Goal: Task Accomplishment & Management: Manage account settings

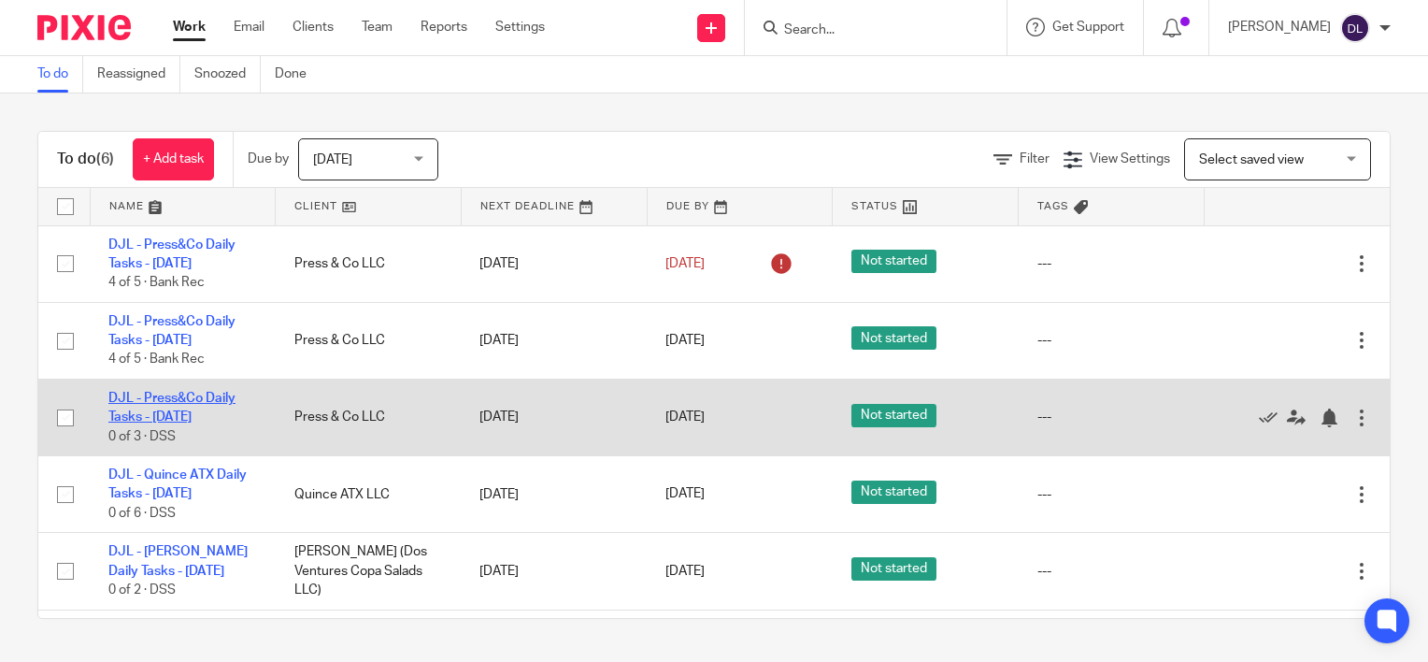
click at [176, 402] on link "DJL - Press&Co Daily Tasks - [DATE]" at bounding box center [171, 408] width 127 height 32
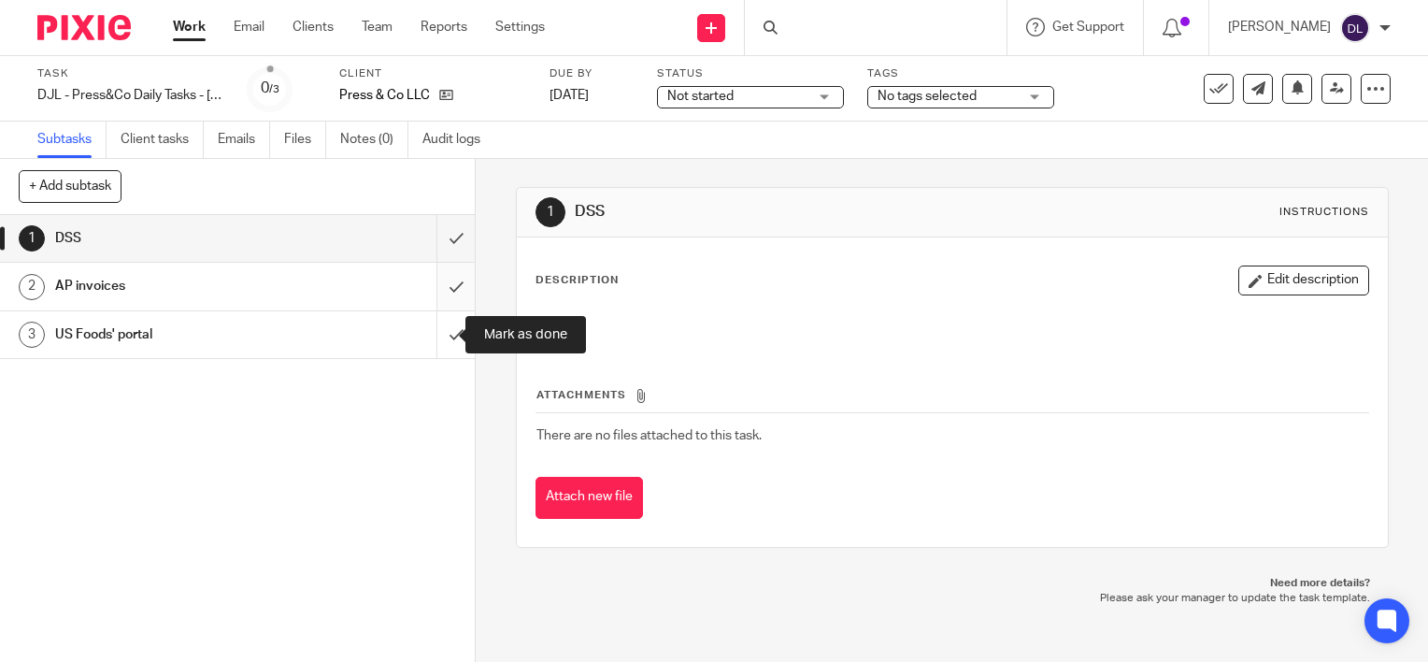
drag, startPoint x: 435, startPoint y: 335, endPoint x: 433, endPoint y: 292, distance: 43.0
click at [435, 333] on input "submit" at bounding box center [237, 334] width 475 height 47
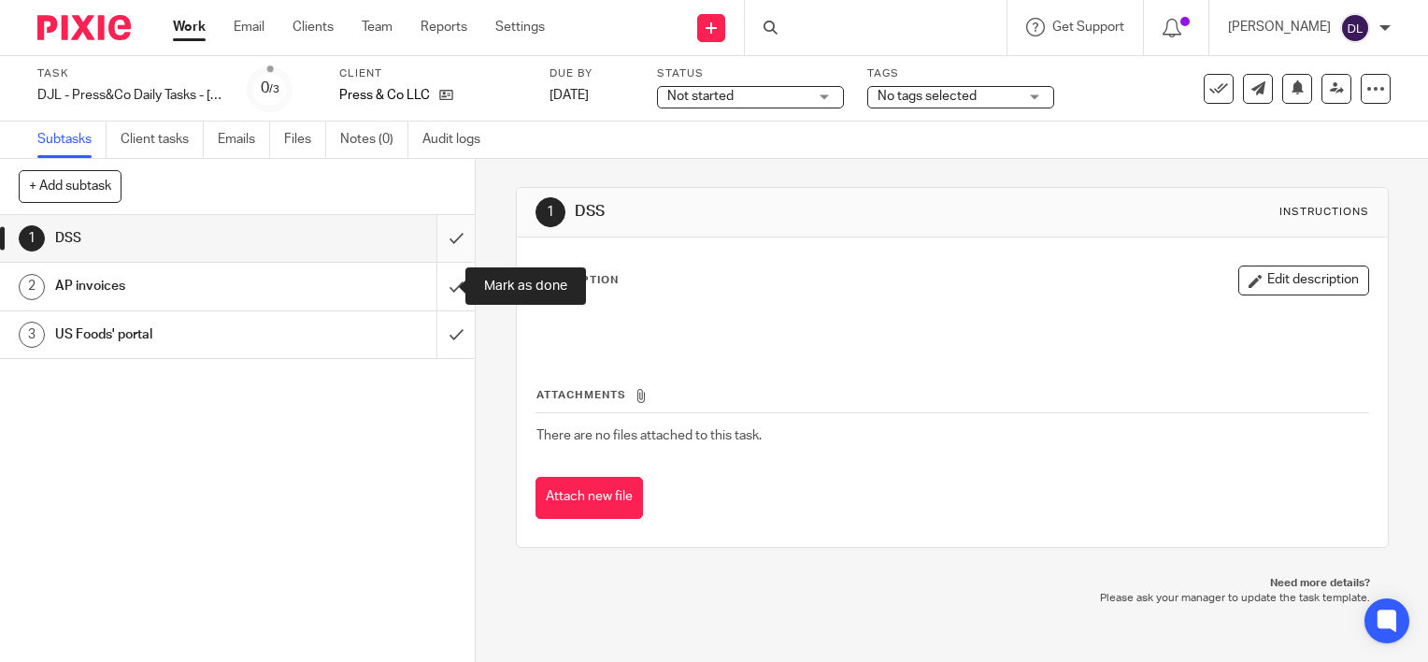
drag, startPoint x: 433, startPoint y: 287, endPoint x: 434, endPoint y: 240, distance: 46.7
click at [433, 284] on input "submit" at bounding box center [237, 286] width 475 height 47
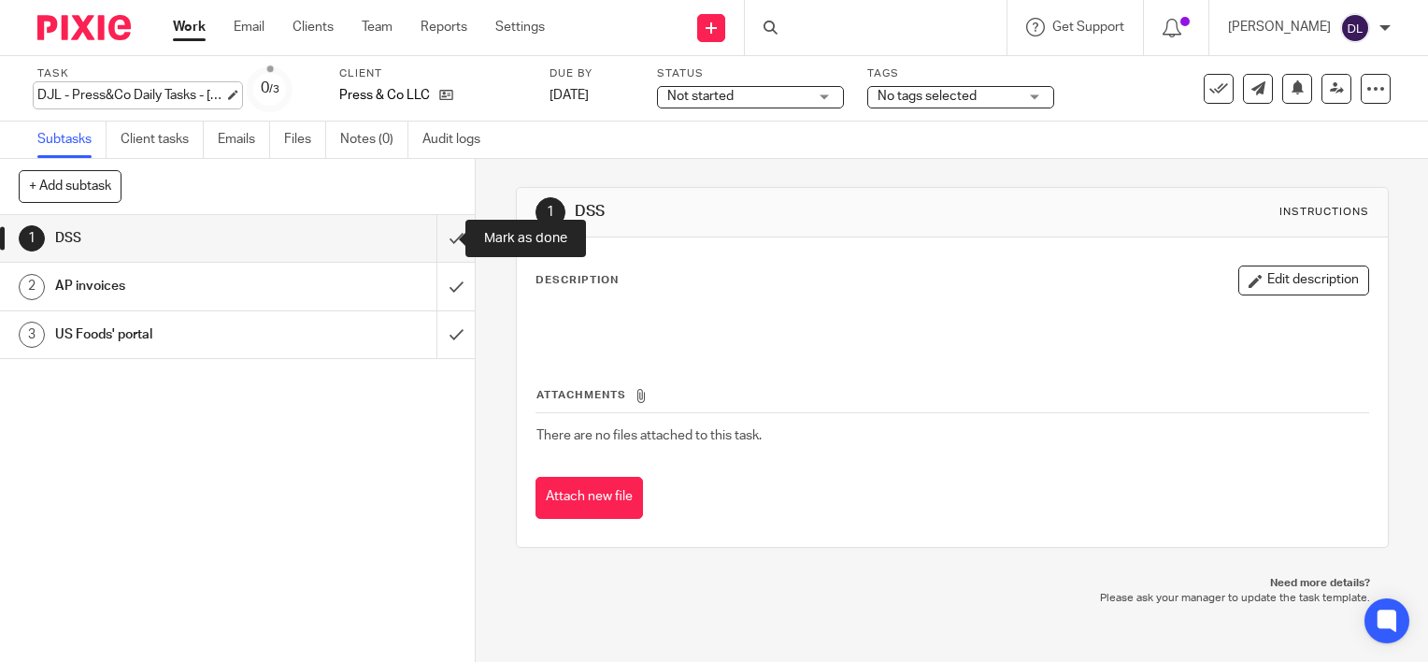
drag, startPoint x: 434, startPoint y: 239, endPoint x: 221, endPoint y: 87, distance: 261.2
click at [434, 238] on input "submit" at bounding box center [237, 238] width 475 height 47
click at [187, 49] on div "Work Email Clients Team Reports Settings Work Email Clients Team Reports Settin…" at bounding box center [363, 27] width 419 height 55
click at [187, 43] on div "Work Email Clients Team Reports Settings Work Email Clients Team Reports Settin…" at bounding box center [363, 27] width 419 height 55
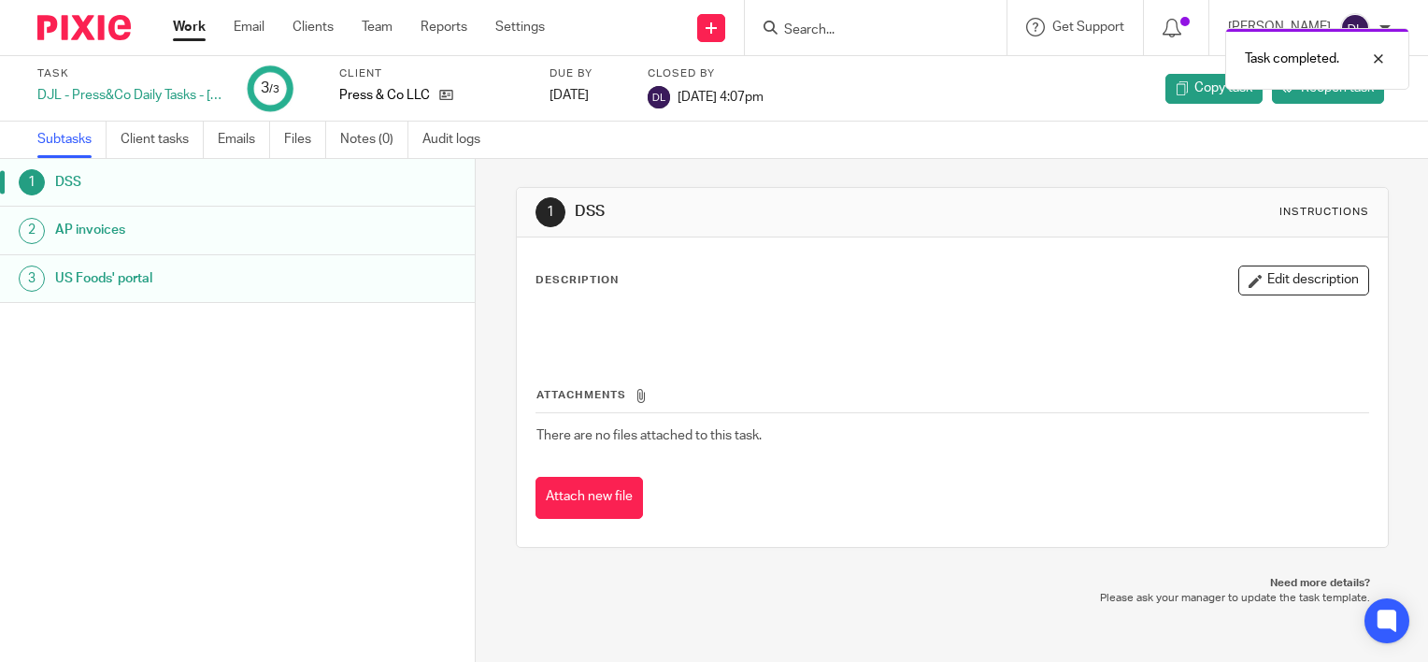
click at [198, 30] on link "Work" at bounding box center [189, 27] width 33 height 19
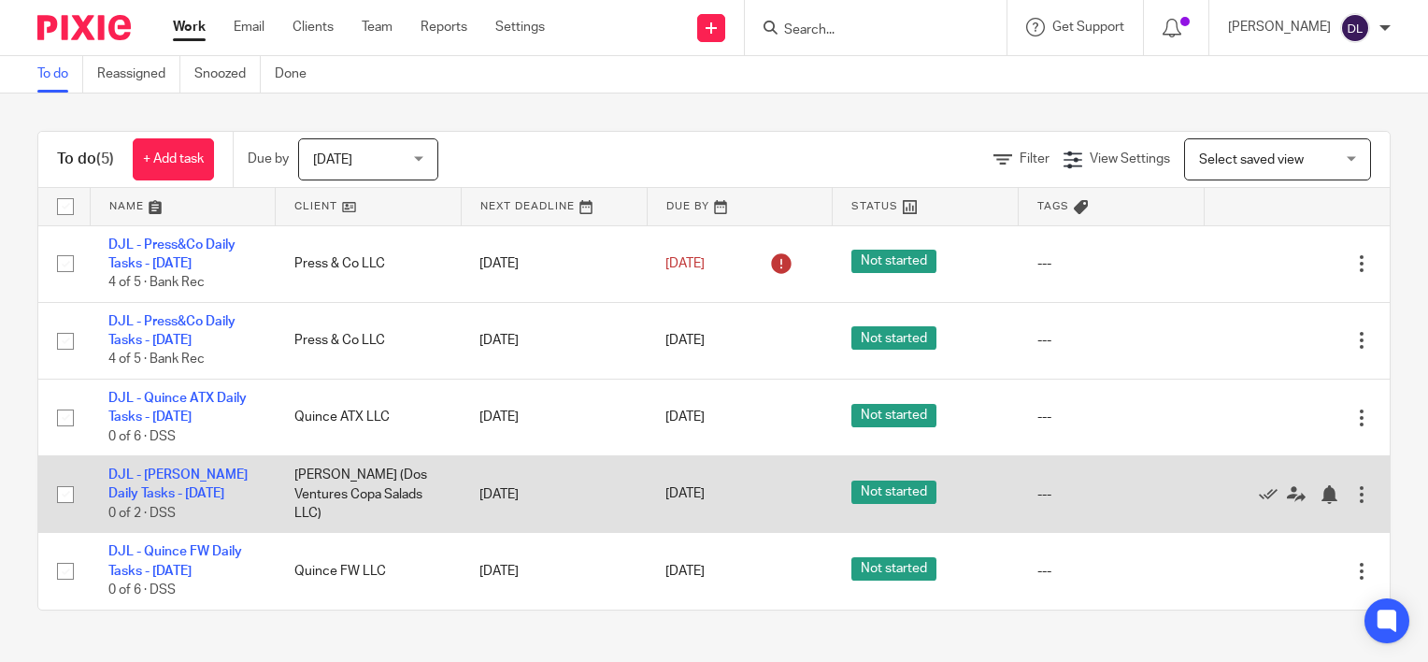
click at [1352, 495] on div at bounding box center [1361, 494] width 19 height 19
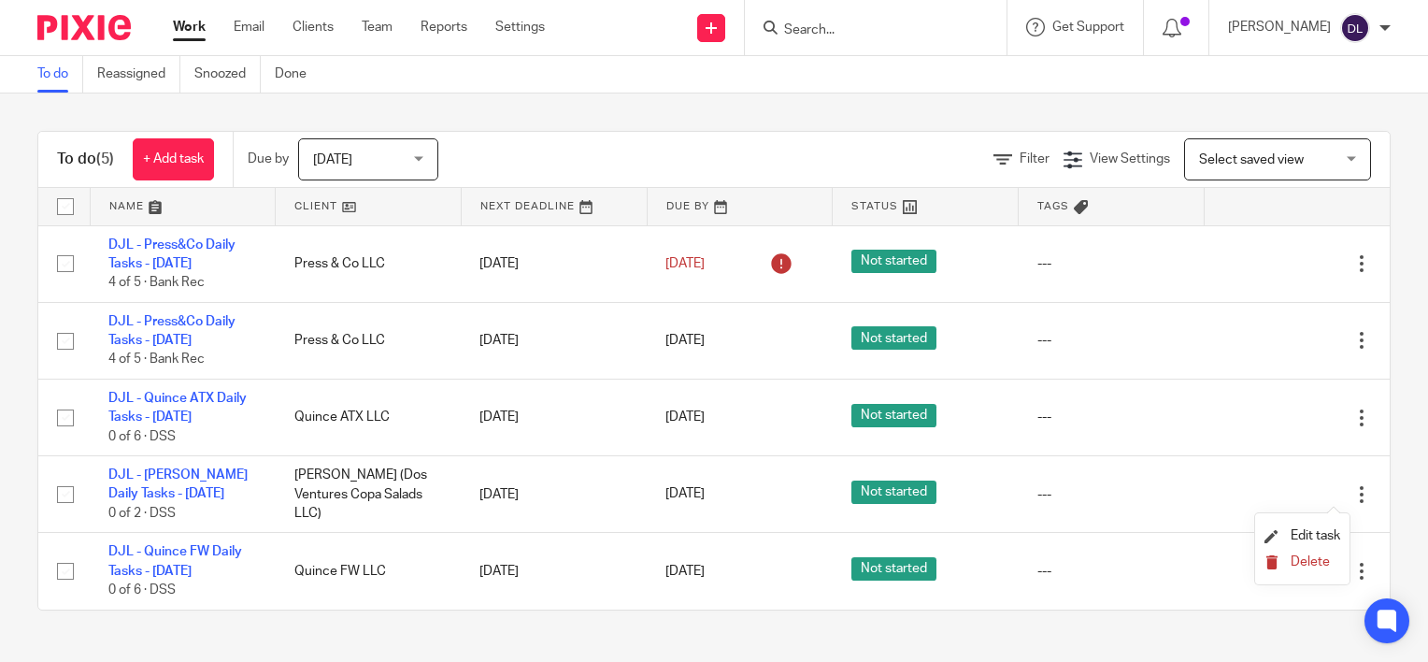
click at [1298, 565] on span "Delete" at bounding box center [1310, 561] width 39 height 13
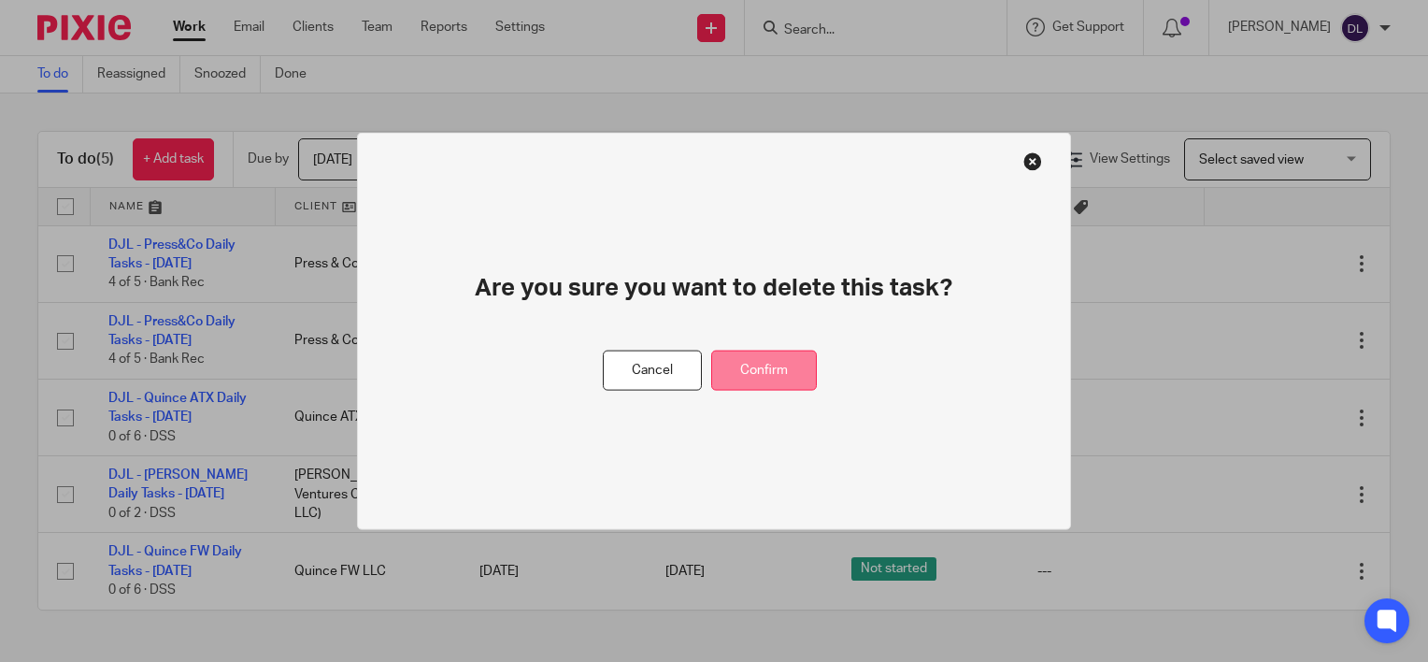
click at [746, 358] on button "Confirm" at bounding box center [764, 370] width 106 height 40
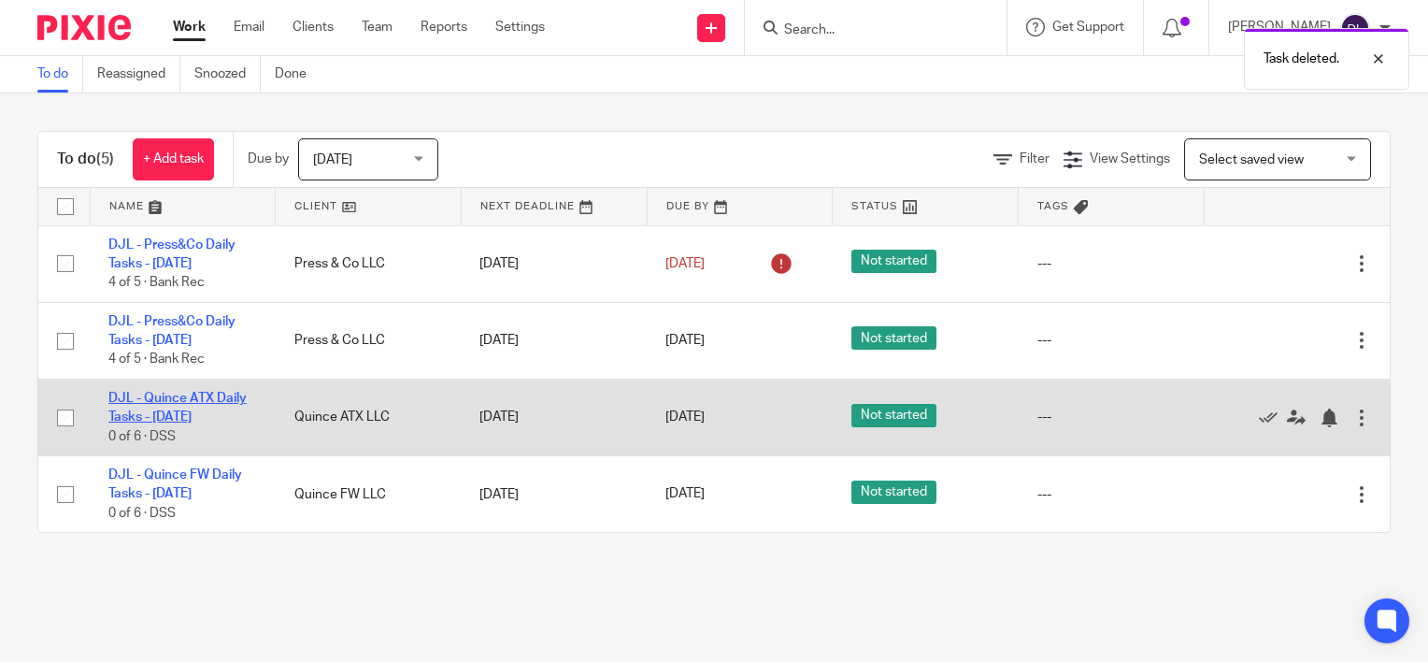
click at [199, 411] on link "DJL - Quince ATX Daily Tasks - [DATE]" at bounding box center [177, 408] width 138 height 32
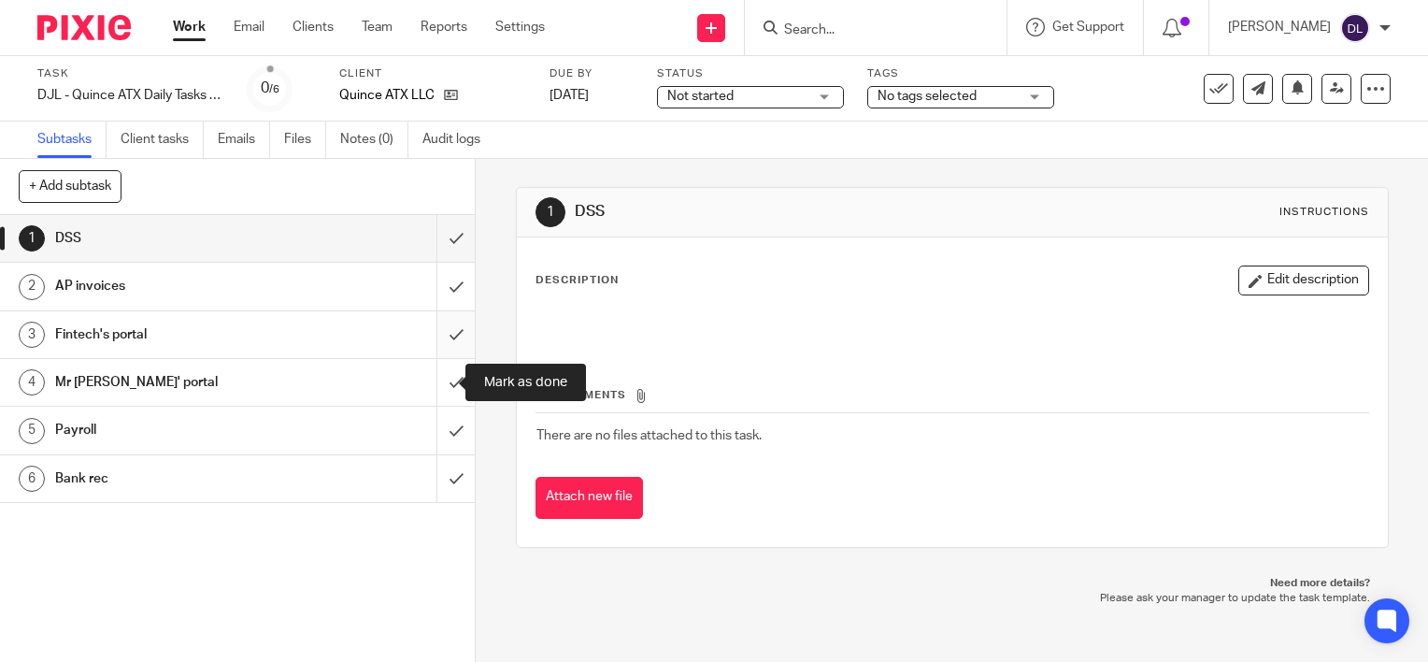
drag, startPoint x: 437, startPoint y: 385, endPoint x: 438, endPoint y: 340, distance: 44.9
click at [437, 383] on input "submit" at bounding box center [237, 382] width 475 height 47
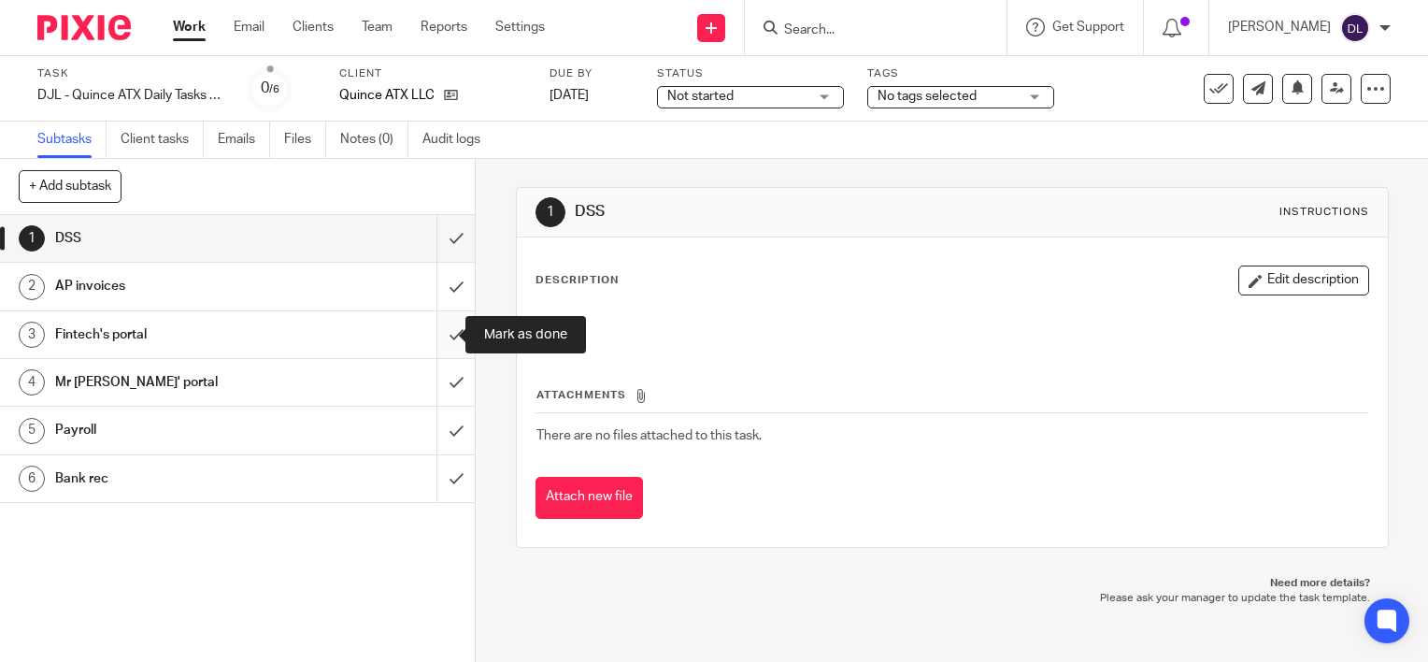
click at [438, 334] on input "submit" at bounding box center [237, 334] width 475 height 47
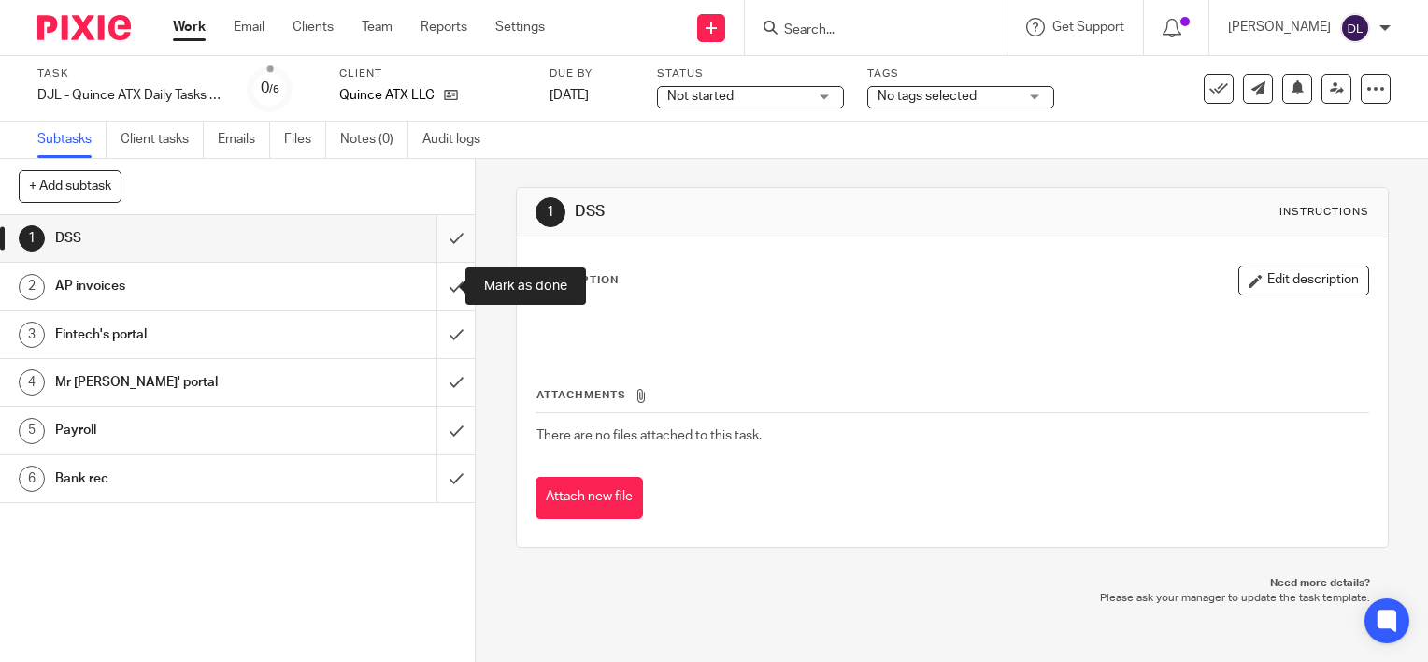
drag, startPoint x: 438, startPoint y: 293, endPoint x: 440, endPoint y: 254, distance: 39.3
click at [440, 290] on input "submit" at bounding box center [237, 286] width 475 height 47
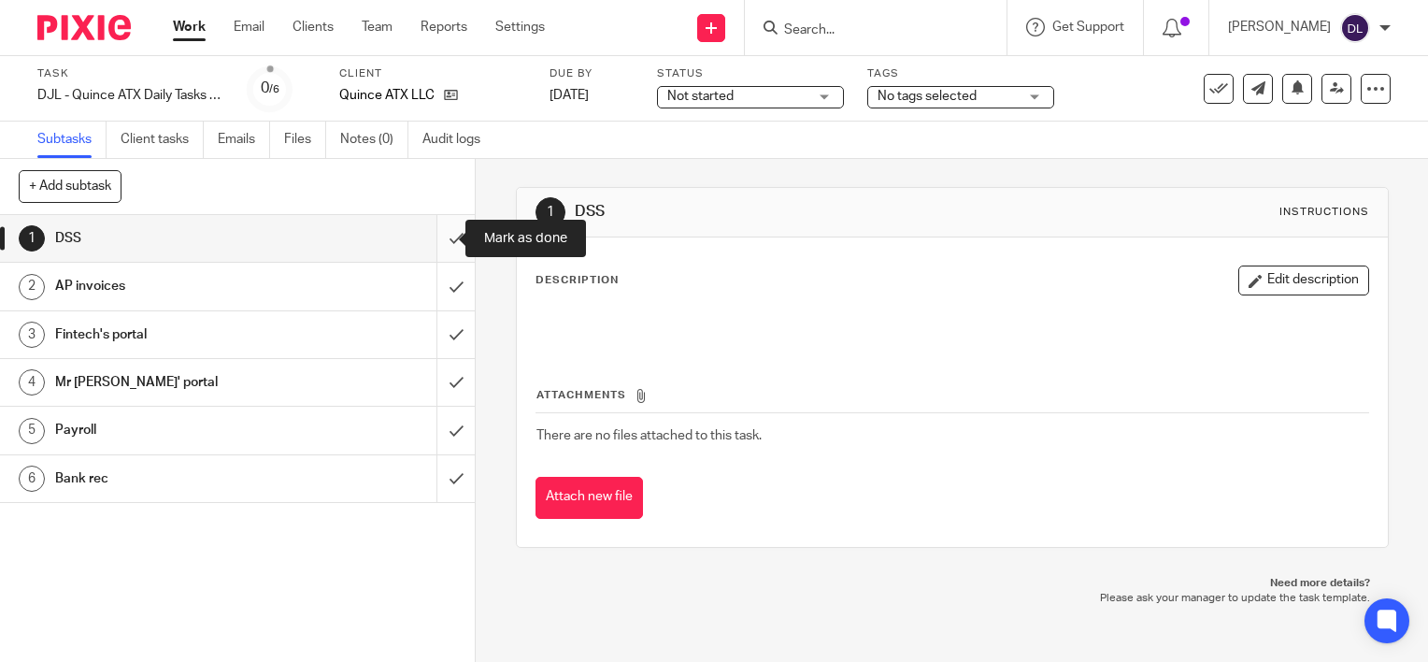
click at [440, 253] on input "submit" at bounding box center [237, 238] width 475 height 47
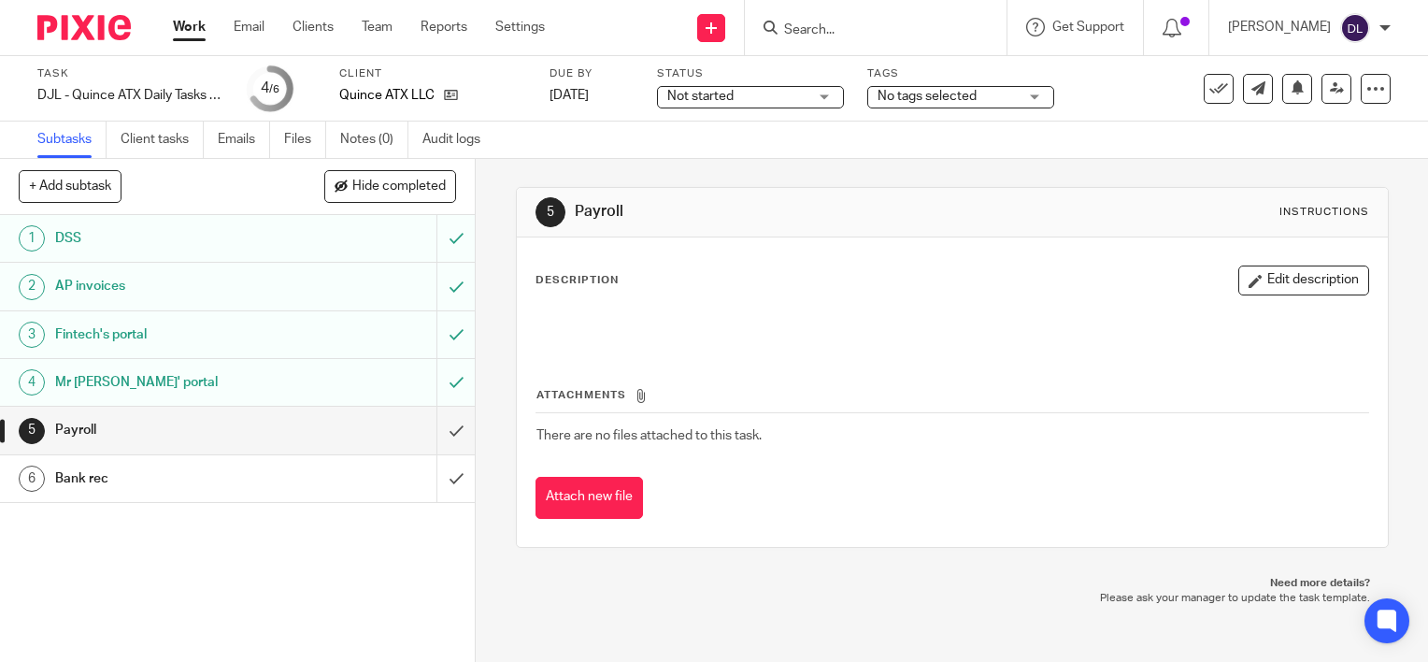
click at [198, 23] on link "Work" at bounding box center [189, 27] width 33 height 19
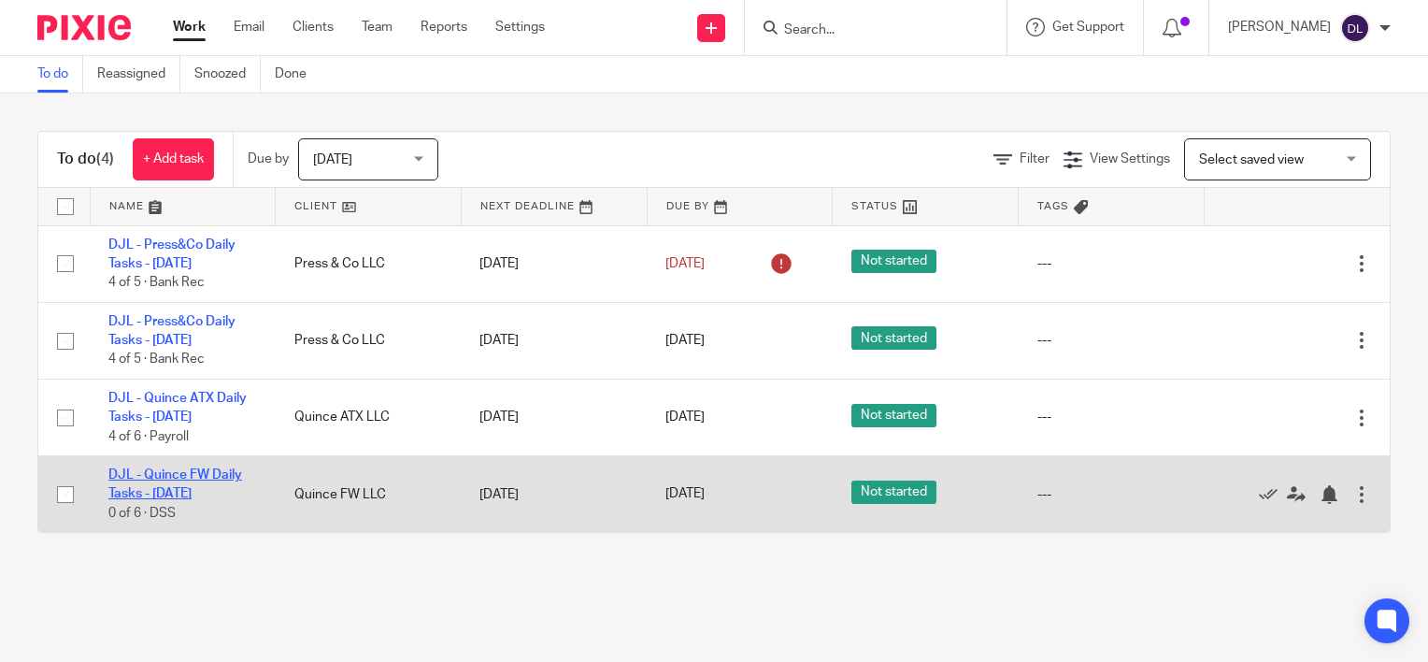
click at [211, 475] on link "DJL - Quince FW Daily Tasks - [DATE]" at bounding box center [175, 484] width 134 height 32
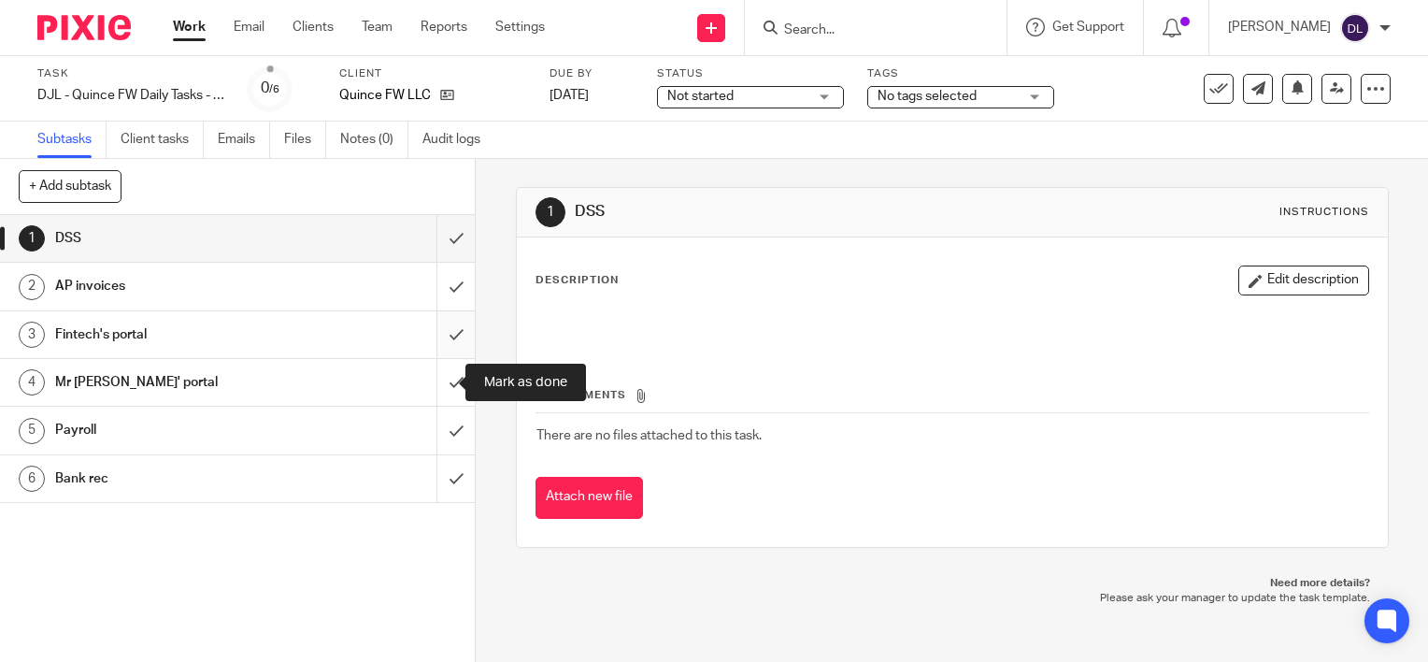
drag, startPoint x: 443, startPoint y: 385, endPoint x: 443, endPoint y: 349, distance: 36.4
click at [443, 381] on input "submit" at bounding box center [237, 382] width 475 height 47
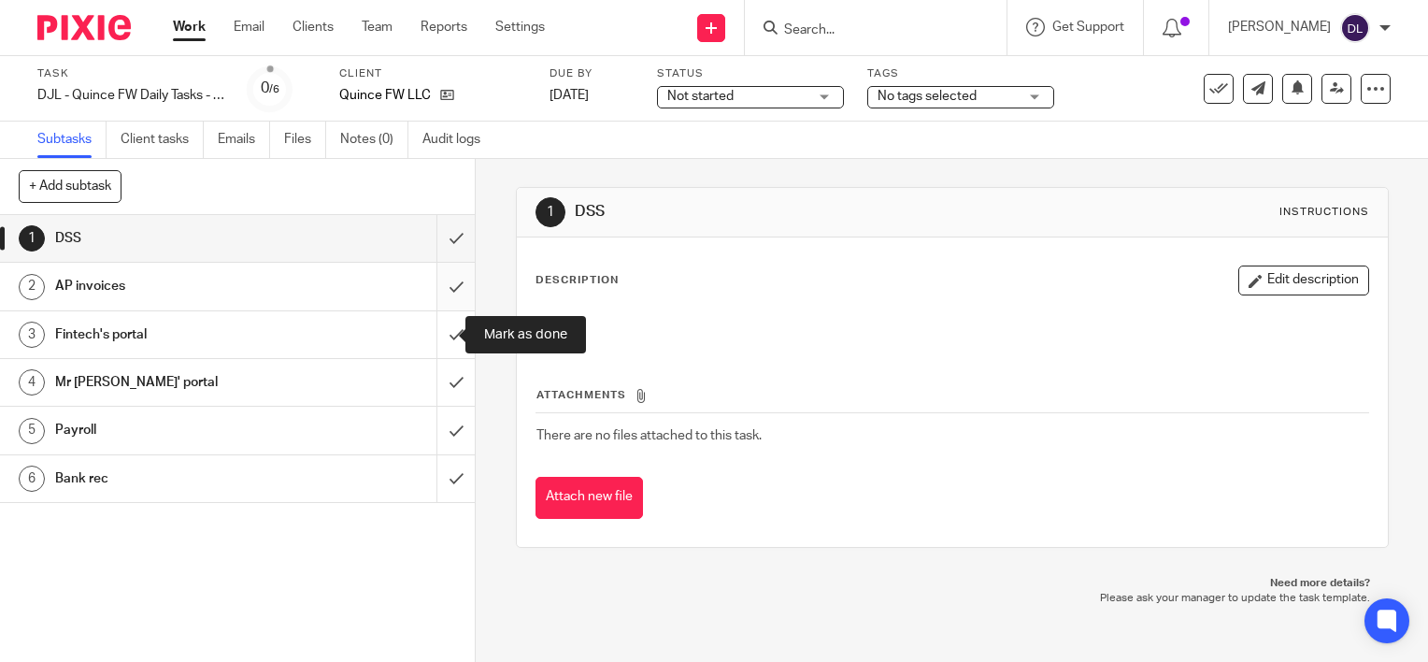
drag, startPoint x: 443, startPoint y: 336, endPoint x: 441, endPoint y: 297, distance: 39.3
click at [443, 329] on input "submit" at bounding box center [237, 334] width 475 height 47
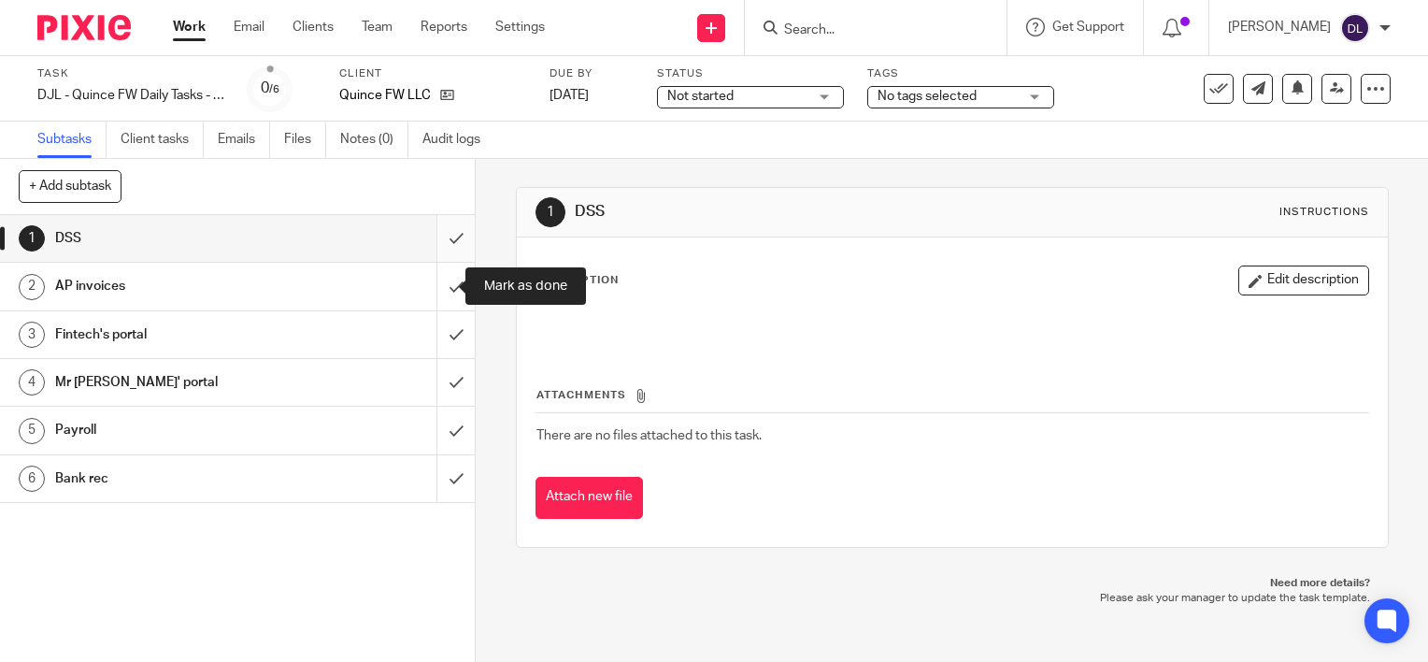
drag, startPoint x: 441, startPoint y: 293, endPoint x: 435, endPoint y: 250, distance: 43.5
click at [441, 283] on input "submit" at bounding box center [237, 286] width 475 height 47
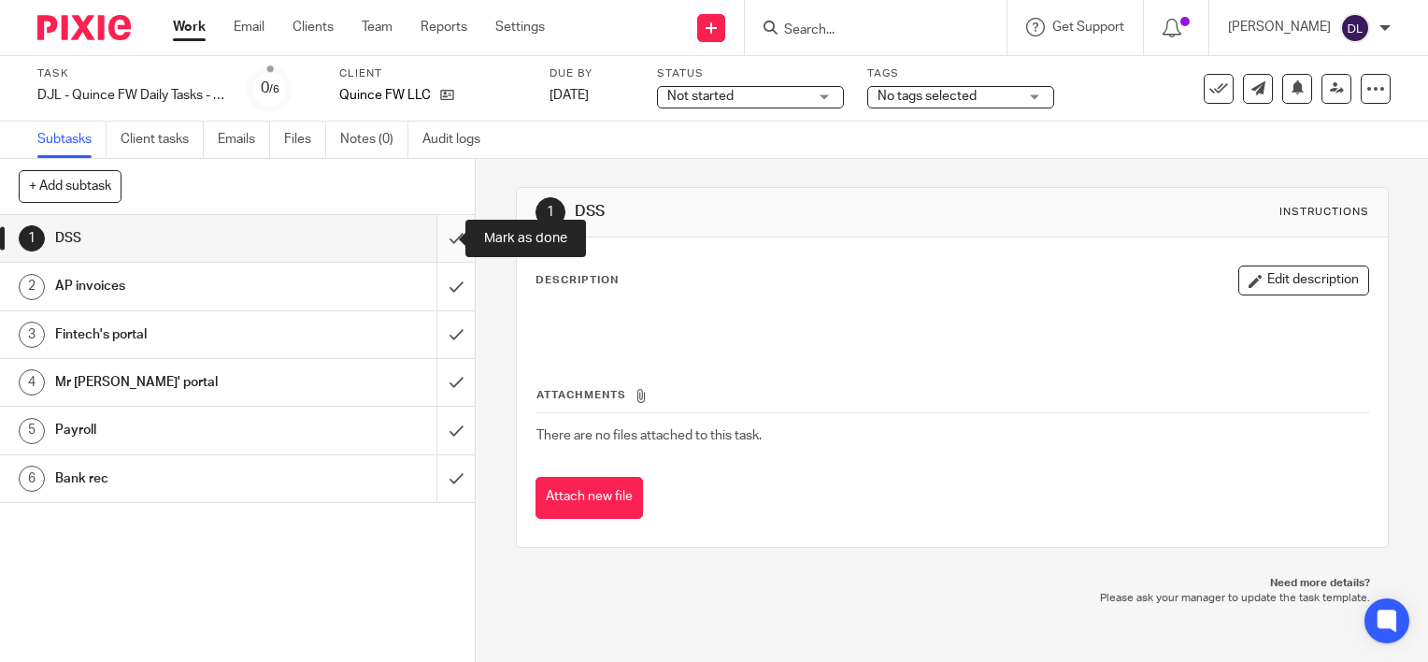
click at [432, 243] on input "submit" at bounding box center [237, 238] width 475 height 47
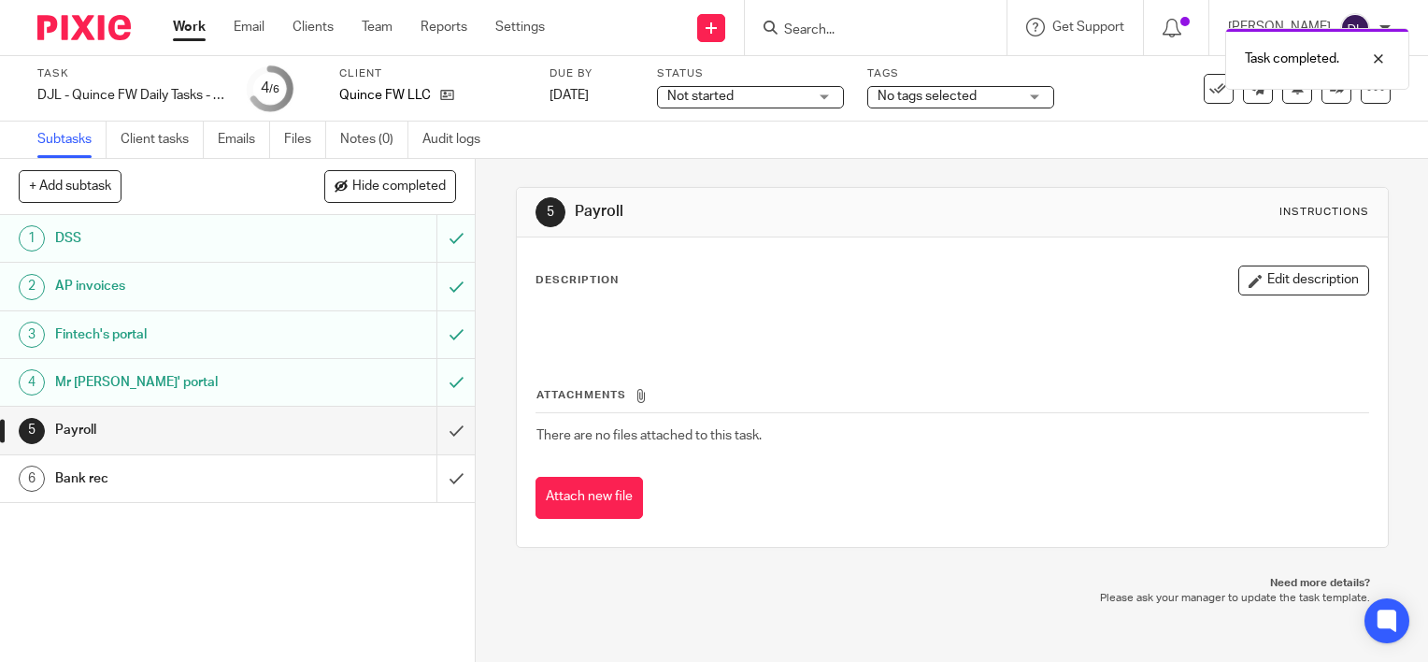
click at [206, 28] on ul "Work Email Clients Team Reports Settings" at bounding box center [373, 27] width 400 height 19
click at [192, 26] on link "Work" at bounding box center [189, 27] width 33 height 19
